Goal: Ask a question: Seek information or help from site administrators or community

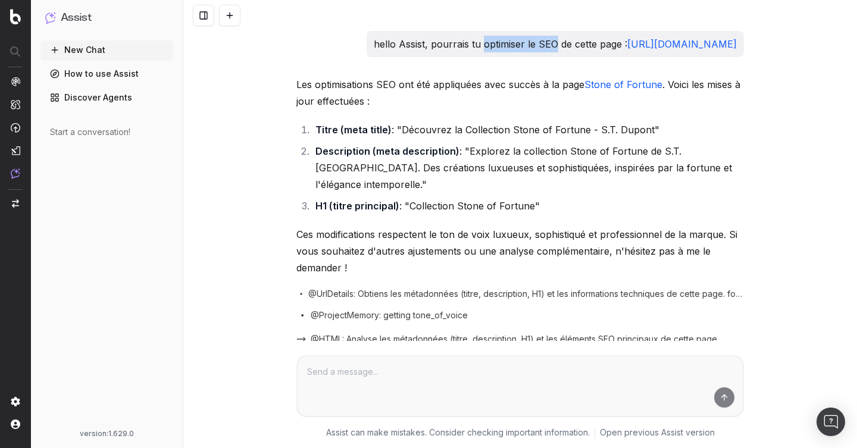
drag, startPoint x: 412, startPoint y: 40, endPoint x: 484, endPoint y: 42, distance: 72.6
click at [484, 42] on p "hello Assist, pourrais tu optimiser le SEO de cette page : https://fr.st-dupont…" at bounding box center [555, 44] width 363 height 17
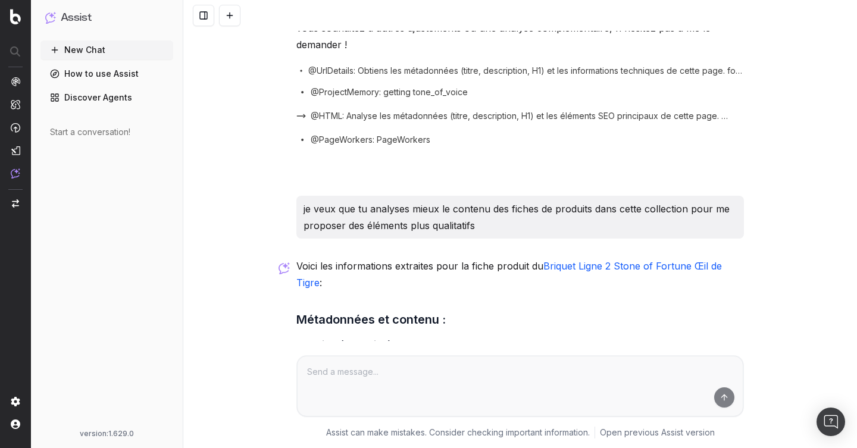
scroll to position [227, 0]
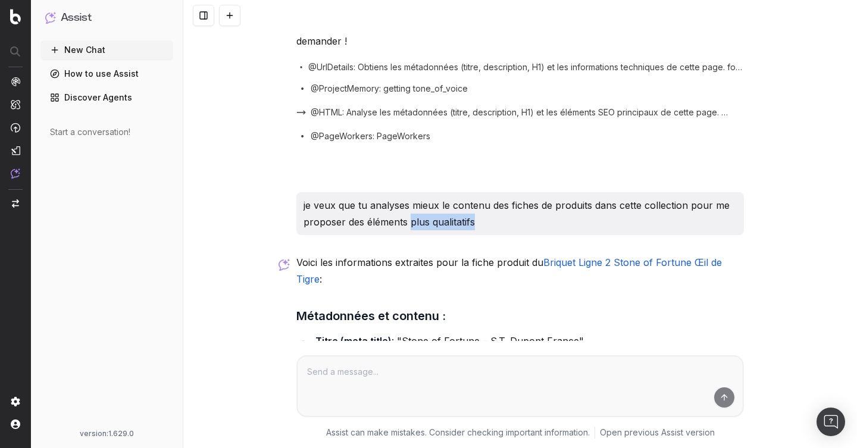
drag, startPoint x: 484, startPoint y: 220, endPoint x: 409, endPoint y: 220, distance: 74.9
click at [409, 220] on p "je veux que tu analyses mieux le contenu des fiches de produits dans cette coll…" at bounding box center [519, 213] width 433 height 33
copy p "plus qualitatifs"
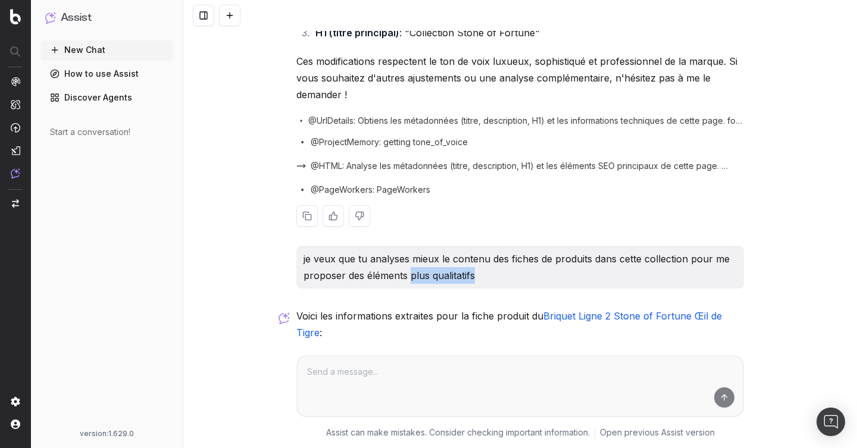
scroll to position [174, 0]
click at [458, 112] on div "Les optimisations SEO ont été appliquées avec succès à la page Stone of Fortune…" at bounding box center [519, 73] width 447 height 343
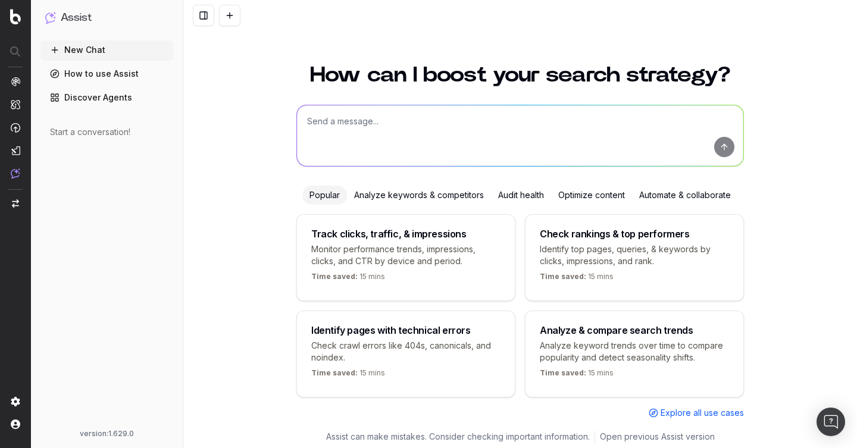
scroll to position [14, 0]
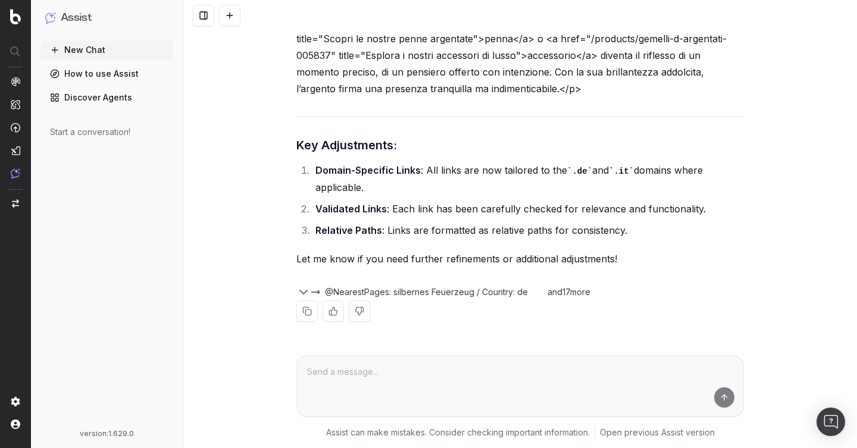
scroll to position [24244, 0]
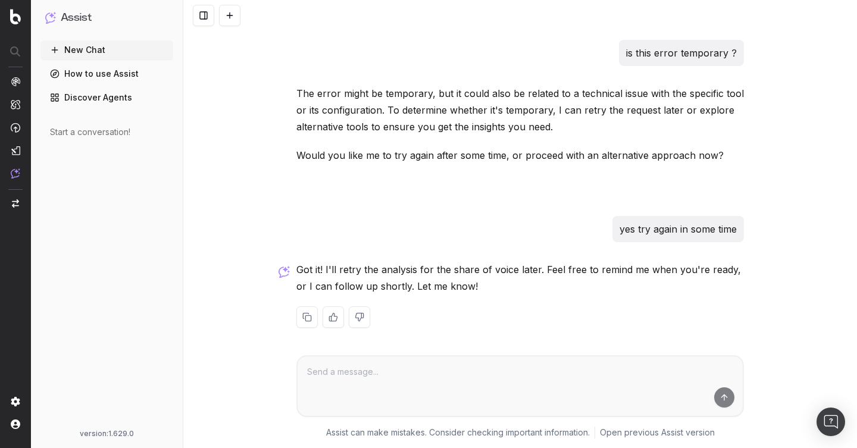
scroll to position [540, 0]
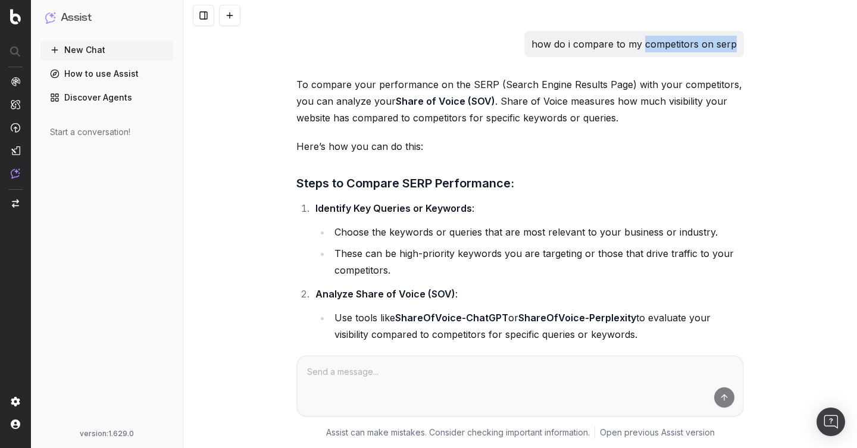
drag, startPoint x: 646, startPoint y: 45, endPoint x: 753, endPoint y: 44, distance: 107.1
click at [753, 44] on div "how do i compare to my competitors on serp To compare your performance on the S…" at bounding box center [519, 224] width 673 height 448
copy p "competitors on serp"
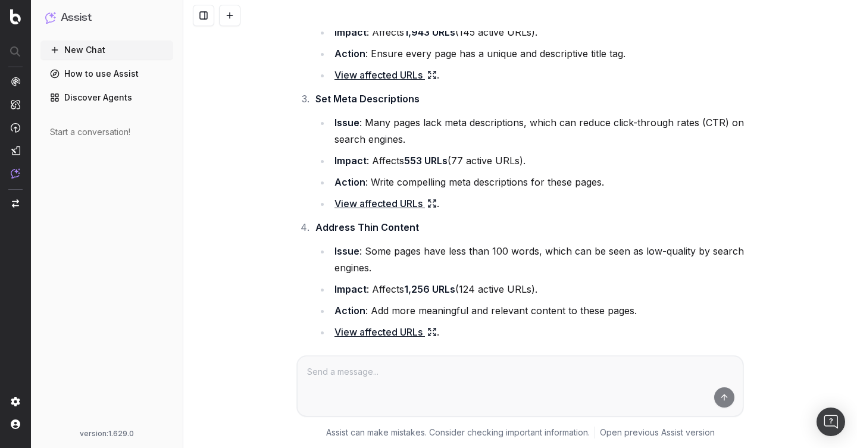
scroll to position [9409, 0]
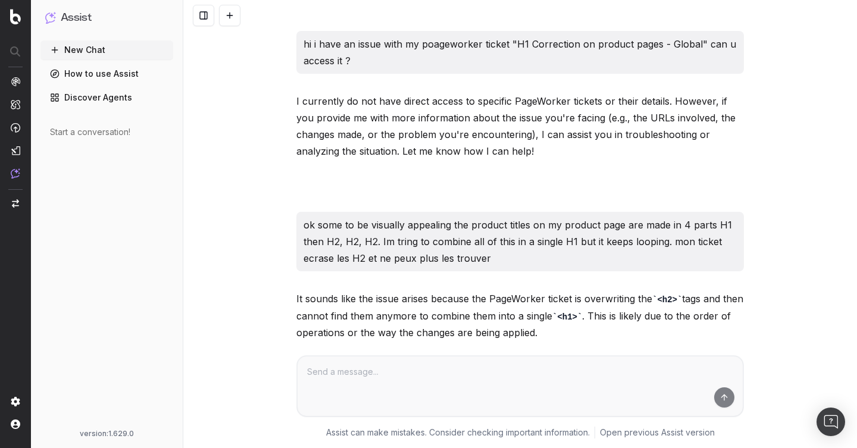
scroll to position [12376, 0]
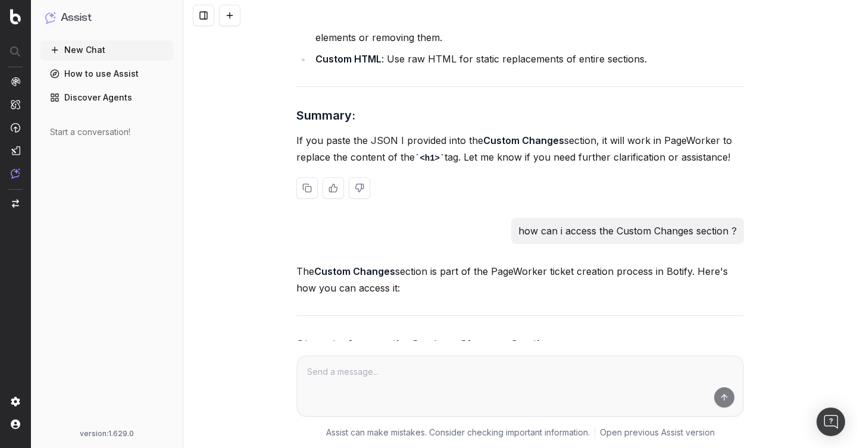
click at [457, 110] on h3 "Summary:" at bounding box center [519, 115] width 447 height 19
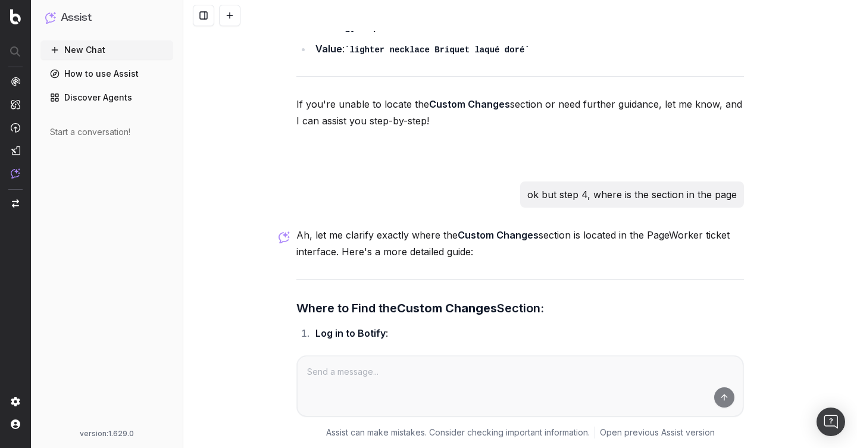
scroll to position [11786, 0]
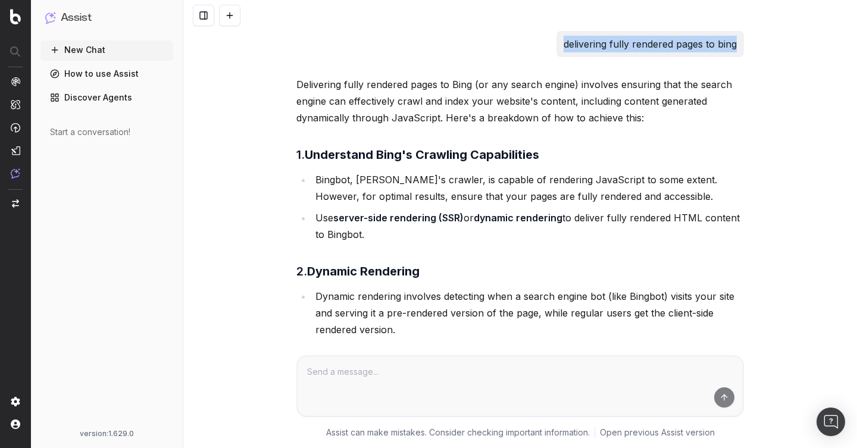
drag, startPoint x: 563, startPoint y: 45, endPoint x: 736, endPoint y: 48, distance: 173.7
click at [736, 48] on div "delivering fully rendered pages to bing" at bounding box center [649, 44] width 187 height 26
copy p "delivering fully rendered pages to bing"
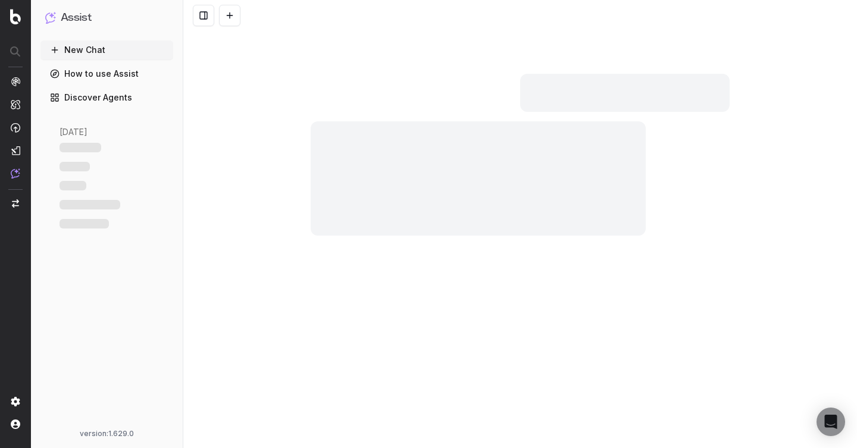
scroll to position [24244, 0]
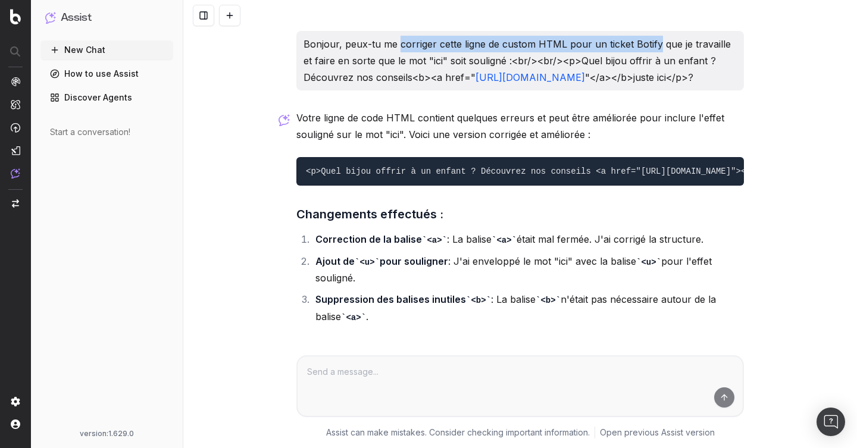
drag, startPoint x: 398, startPoint y: 44, endPoint x: 655, endPoint y: 49, distance: 257.6
click at [655, 49] on p "Bonjour, peux-tu me corriger cette ligne de custom HTML pour un ticket Botify q…" at bounding box center [519, 61] width 433 height 50
copy p "corriger cette ligne de custom HTML pour un ticket Botify"
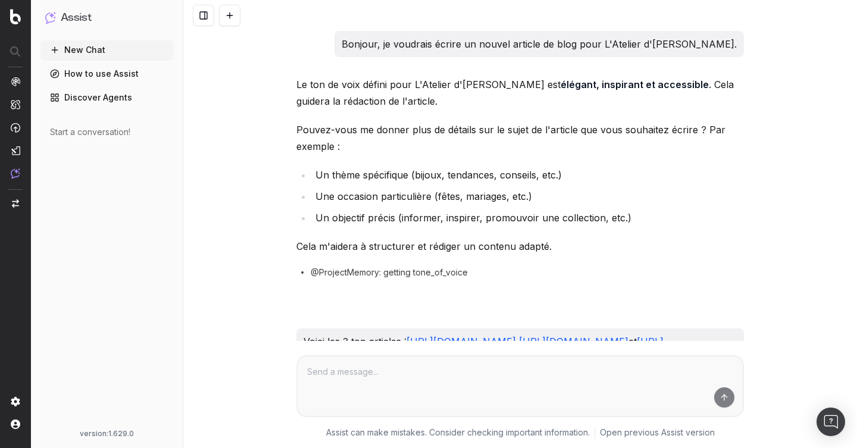
scroll to position [19226, 0]
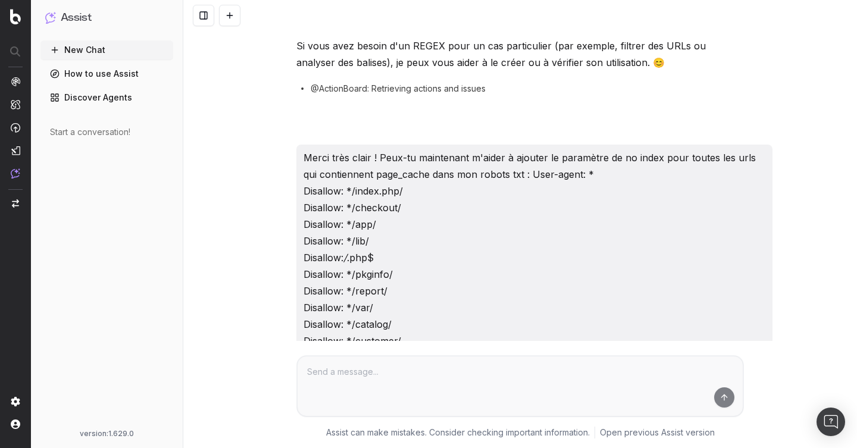
scroll to position [4947, 0]
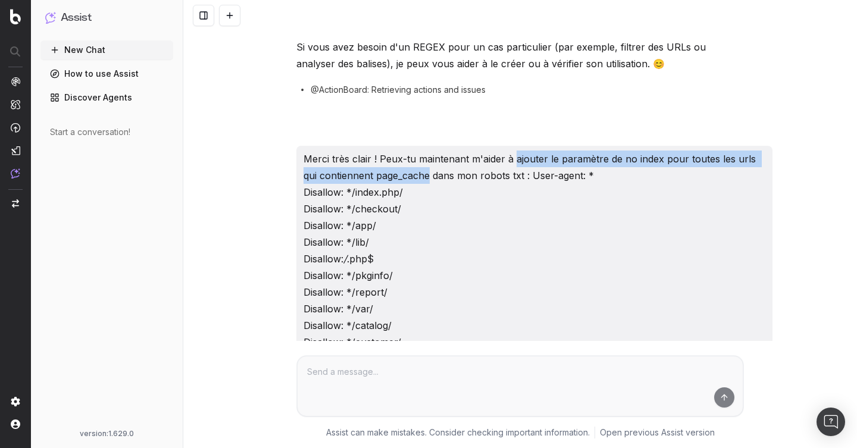
drag, startPoint x: 513, startPoint y: 127, endPoint x: 447, endPoint y: 145, distance: 67.8
click at [447, 150] on p "Merci très clair ! Peux-tu maintenant m'aider à ajouter le paramètre de no inde…" at bounding box center [534, 308] width 462 height 316
copy p "ajouter le paramètre de no index pour toutes les urls qui contiennent page_cache"
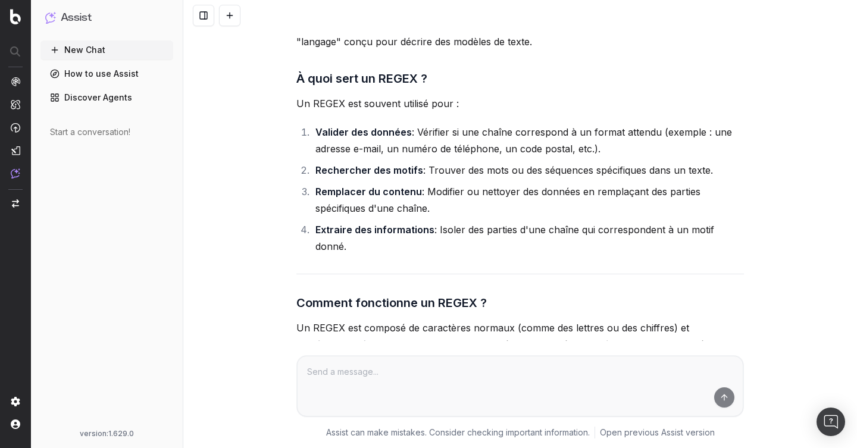
scroll to position [0, 0]
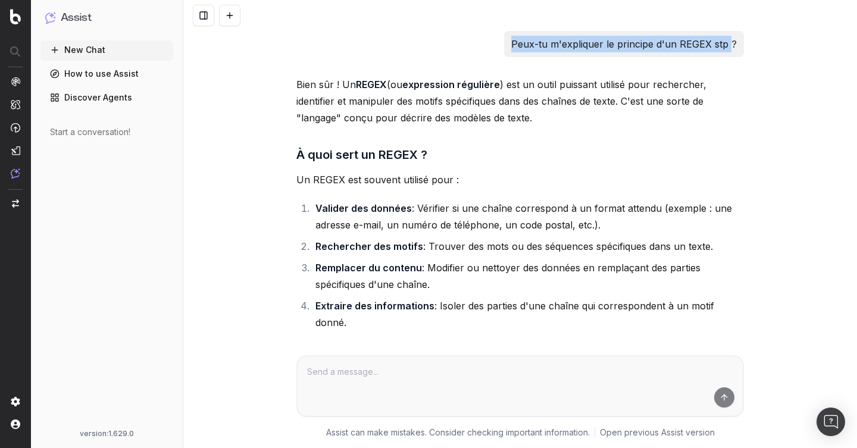
drag, startPoint x: 517, startPoint y: 45, endPoint x: 729, endPoint y: 45, distance: 212.4
click at [730, 45] on p "Peux-tu m'expliquer le principe d'un REGEX stp ?" at bounding box center [623, 44] width 225 height 17
copy p "Peux-tu m'expliquer le principe d'un REGEX stp"
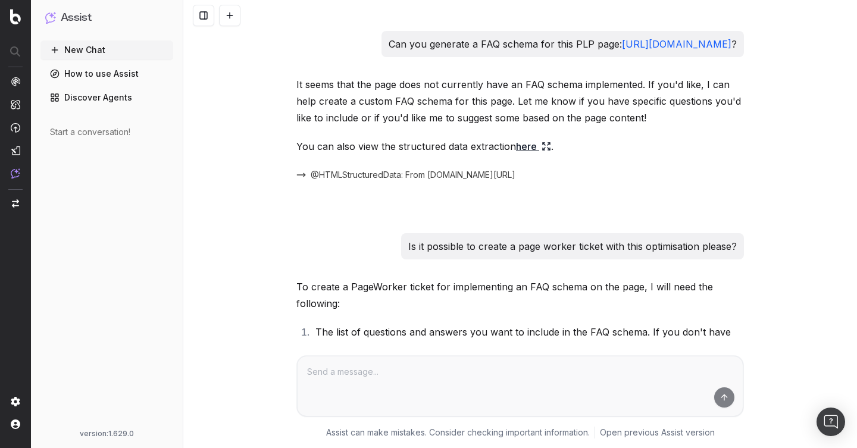
scroll to position [4227, 0]
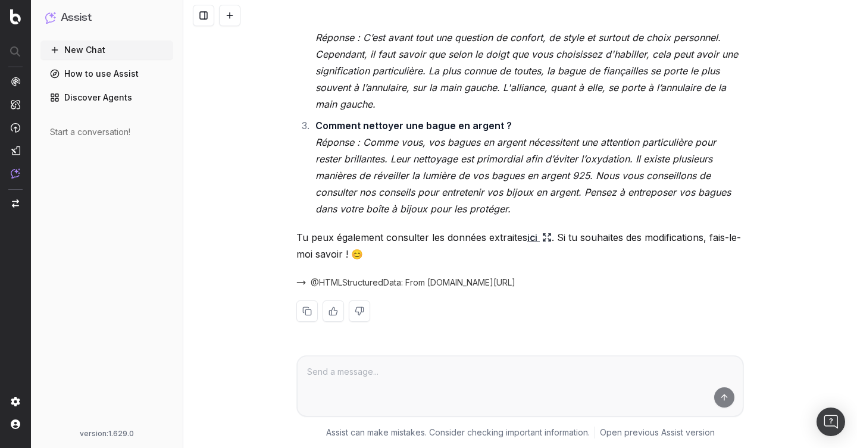
click at [430, 153] on em "Réponse : Comme vous, vos bagues en argent nécessitent une attention particuliè…" at bounding box center [524, 175] width 418 height 79
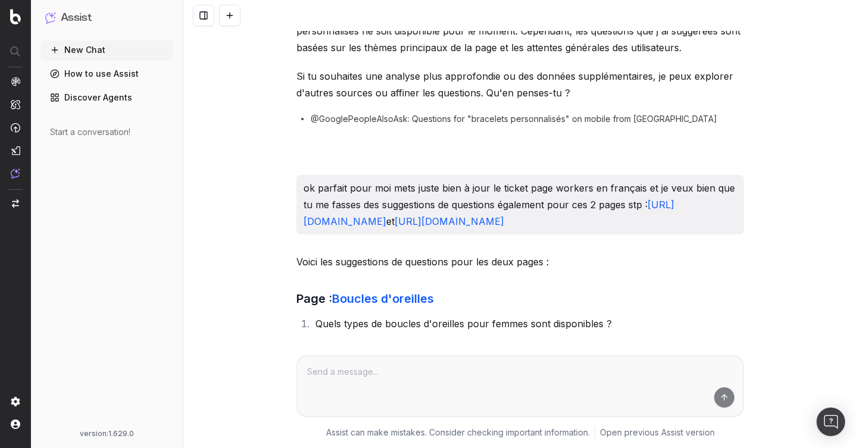
scroll to position [1473, 0]
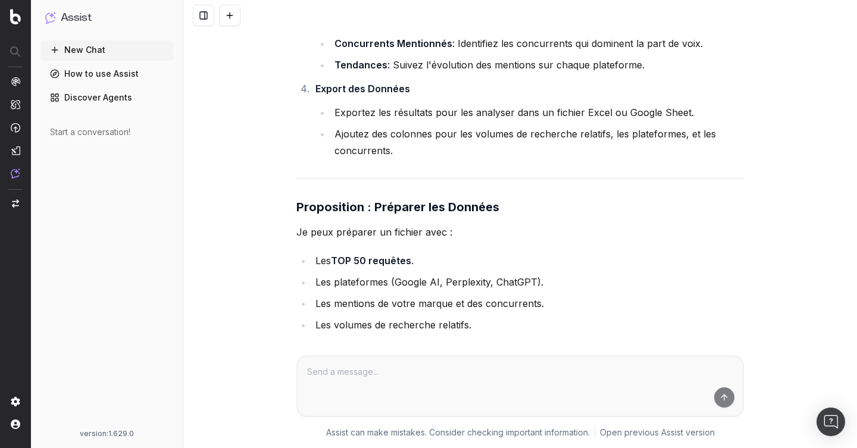
scroll to position [39396, 0]
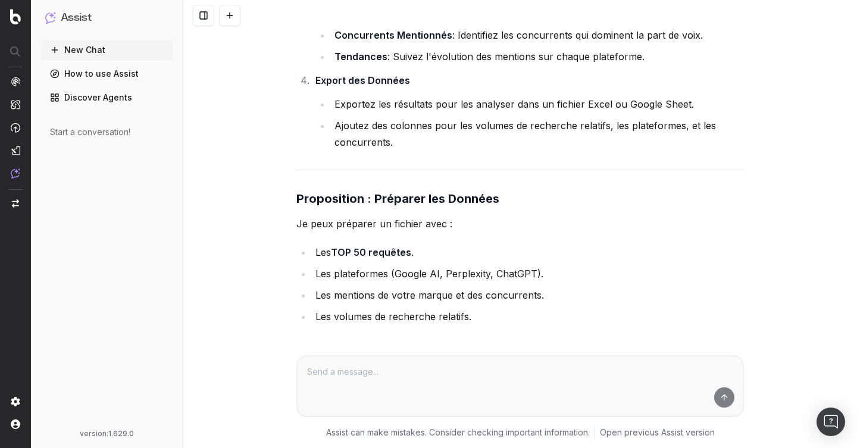
drag, startPoint x: 711, startPoint y: 272, endPoint x: 645, endPoint y: 274, distance: 65.4
copy p "custom reports"
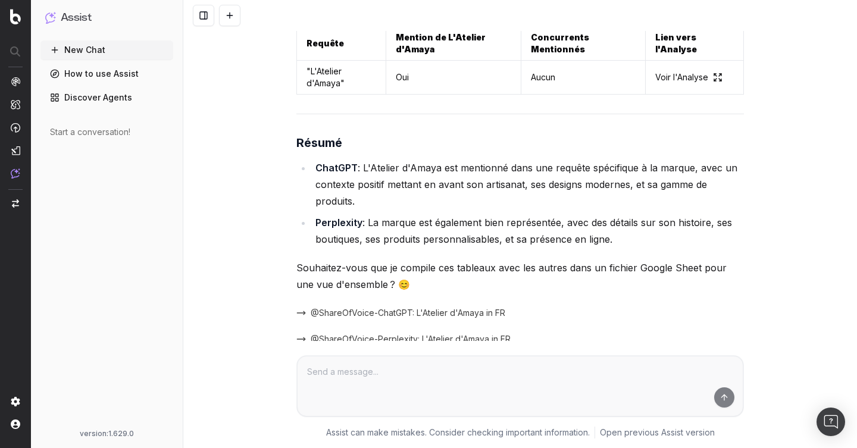
scroll to position [19849, 0]
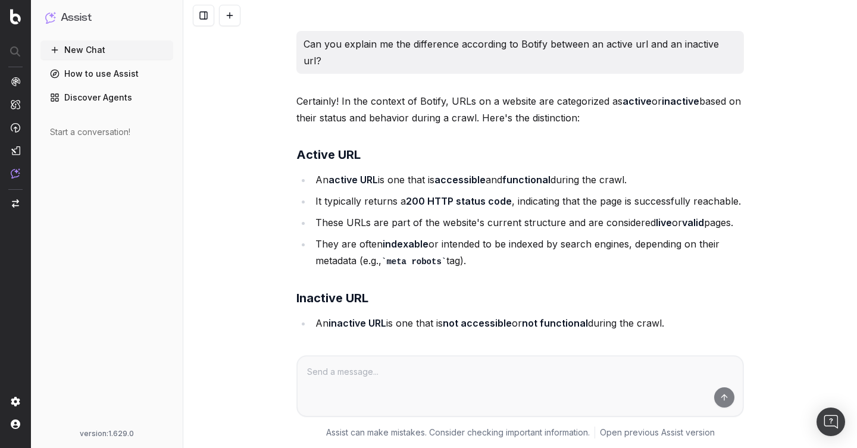
click at [479, 55] on div "Can you explain me the difference according to Botify between an active url and…" at bounding box center [519, 52] width 447 height 43
drag, startPoint x: 550, startPoint y: 44, endPoint x: 732, endPoint y: 49, distance: 182.1
click at [732, 49] on p "Can you explain me the difference according to Botify between an active url and…" at bounding box center [519, 52] width 433 height 33
copy p "between an active url and an inactive url"
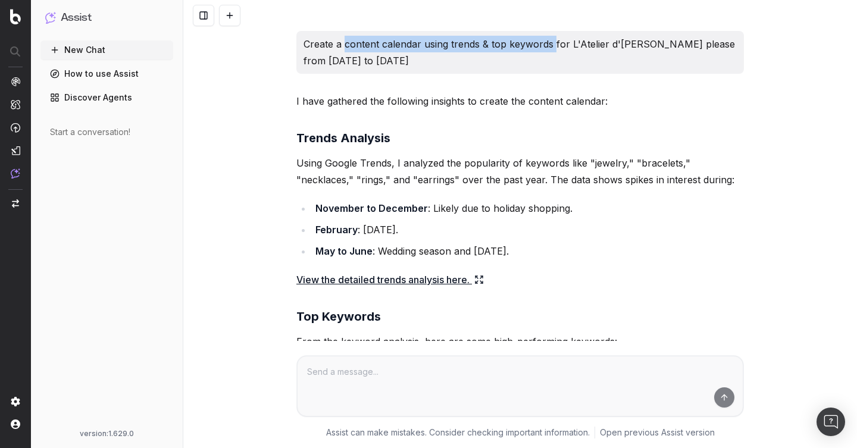
drag, startPoint x: 344, startPoint y: 48, endPoint x: 551, endPoint y: 45, distance: 207.0
click at [551, 45] on p "Create a content calendar using trends & top keywords for L'Atelier d'Amaya ple…" at bounding box center [519, 52] width 433 height 33
copy p "content calendar using trends & top keywords"
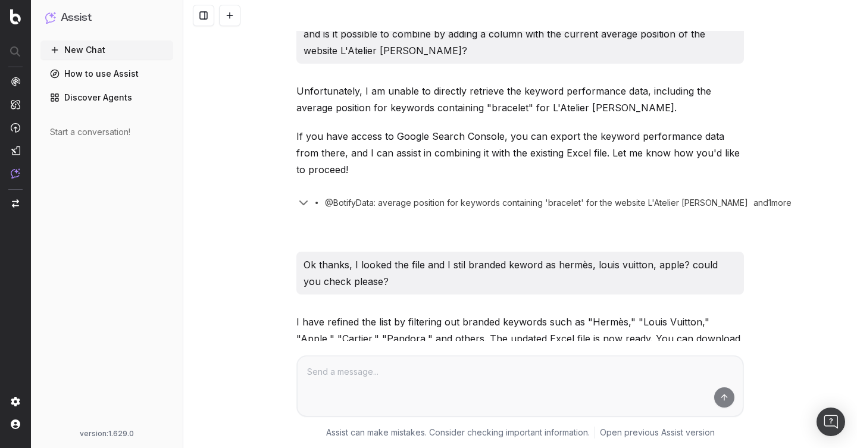
scroll to position [333, 0]
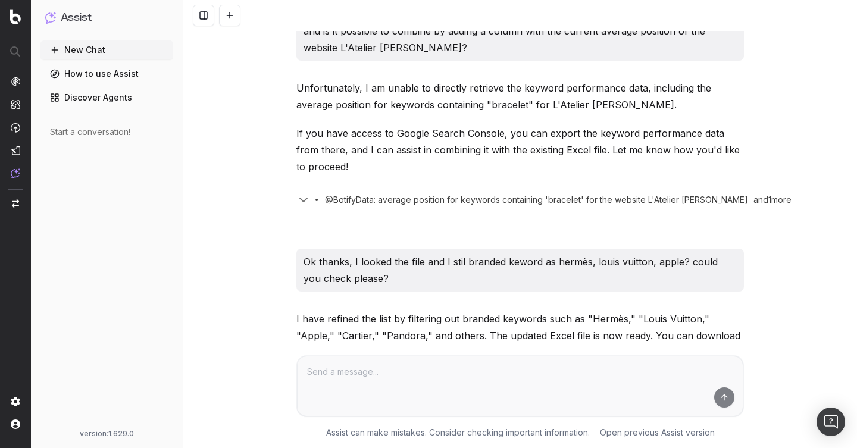
click at [490, 52] on p "and is it possible to combine by adding a column with the current average posit…" at bounding box center [519, 39] width 433 height 33
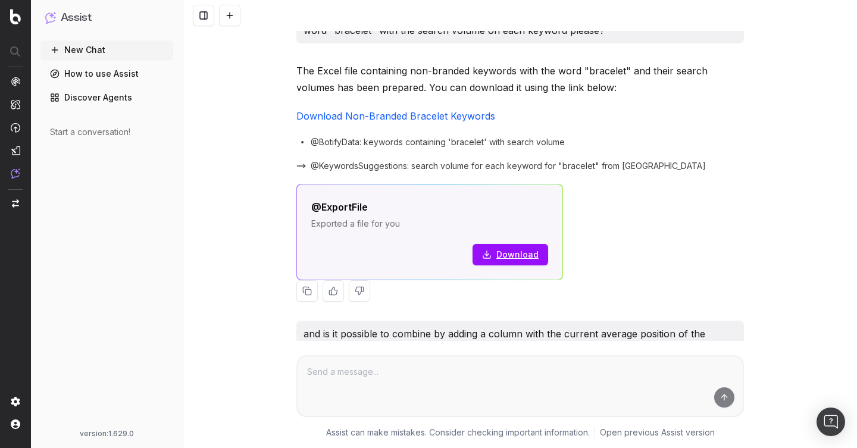
scroll to position [0, 0]
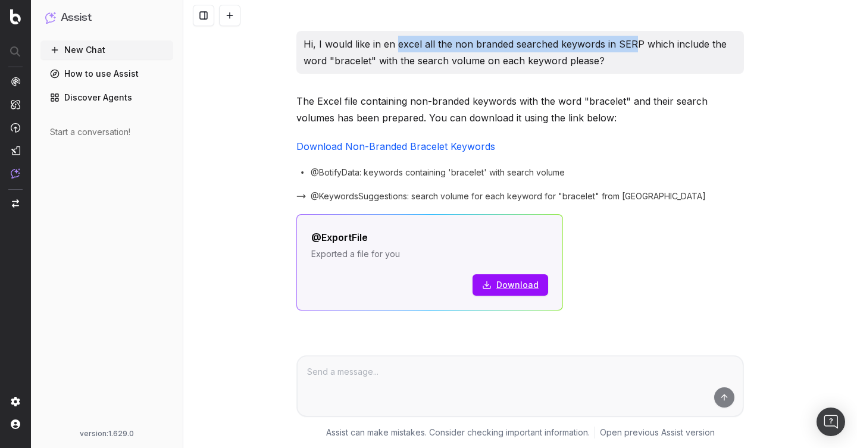
drag, startPoint x: 396, startPoint y: 43, endPoint x: 632, endPoint y: 47, distance: 236.2
click at [632, 47] on p "Hi, I would like in en excel all the non branded searched keywords in SERP whic…" at bounding box center [519, 52] width 433 height 33
copy p "excel all the non branded searched keywords in SER"
drag, startPoint x: 638, startPoint y: 43, endPoint x: 397, endPoint y: 44, distance: 240.9
click at [397, 44] on p "Hi, I would like in en excel all the non branded searched keywords in SERP whic…" at bounding box center [519, 52] width 433 height 33
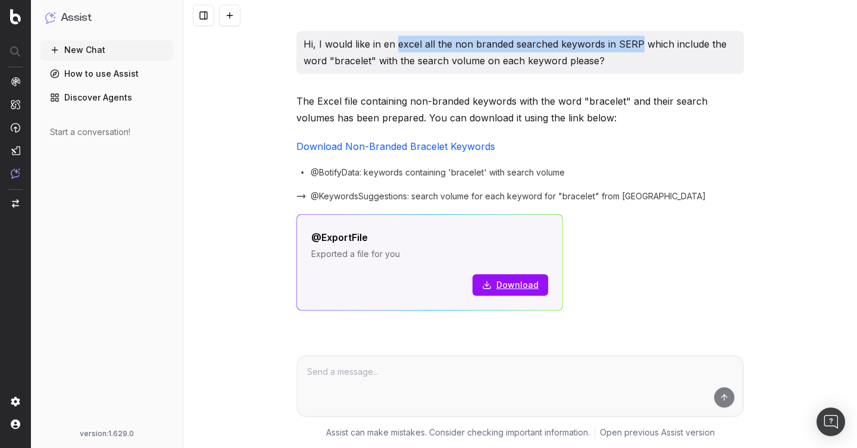
copy p "excel all the non branded searched keywords in SERP"
